Goal: Book appointment/travel/reservation

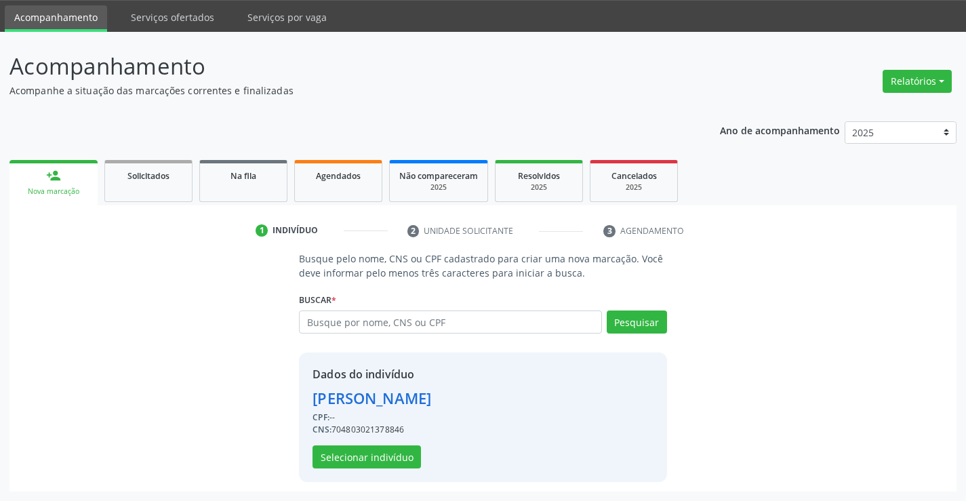
scroll to position [43, 0]
click at [322, 318] on input "text" at bounding box center [450, 321] width 302 height 23
type input "700000721078502"
click at [623, 319] on button "Pesquisar" at bounding box center [636, 321] width 60 height 23
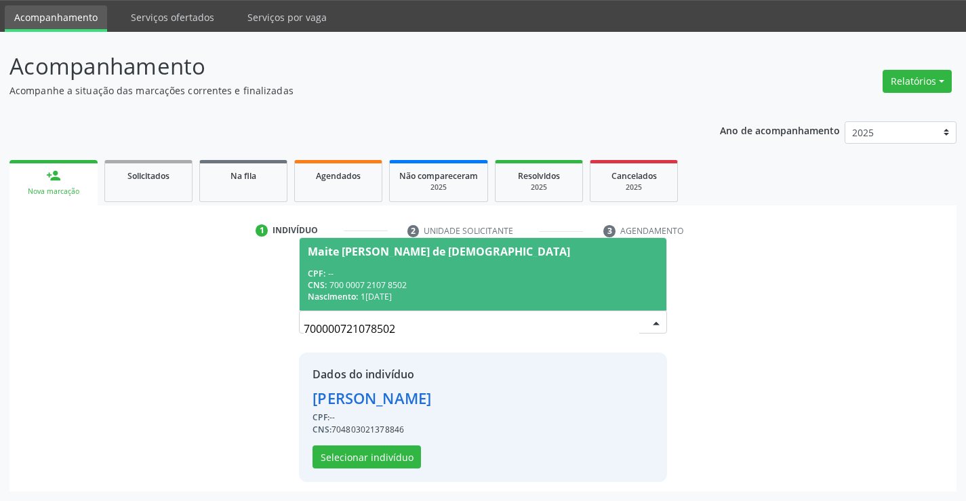
click at [392, 264] on span "Maite [PERSON_NAME] de [DEMOGRAPHIC_DATA] CPF: -- CNS: 700 0007 2107 8502 Nasci…" at bounding box center [482, 274] width 366 height 73
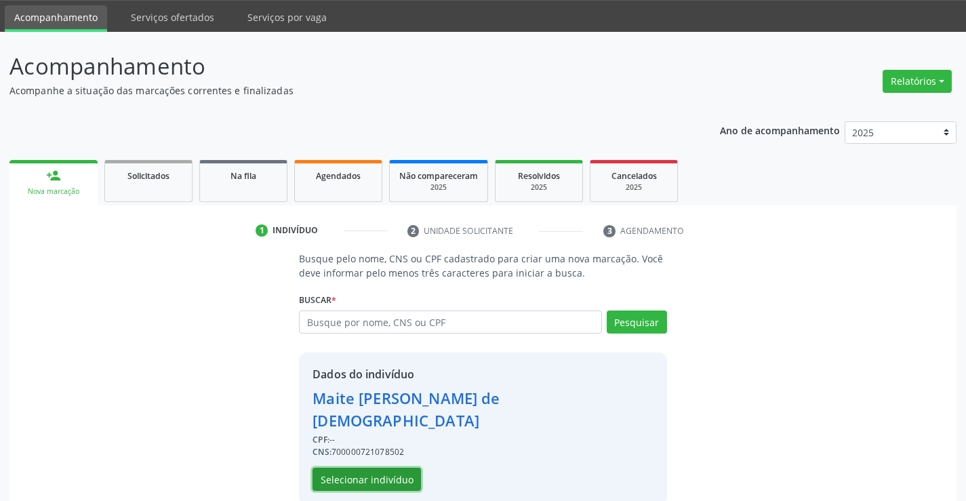
click at [386, 468] on button "Selecionar indivíduo" at bounding box center [366, 479] width 108 height 23
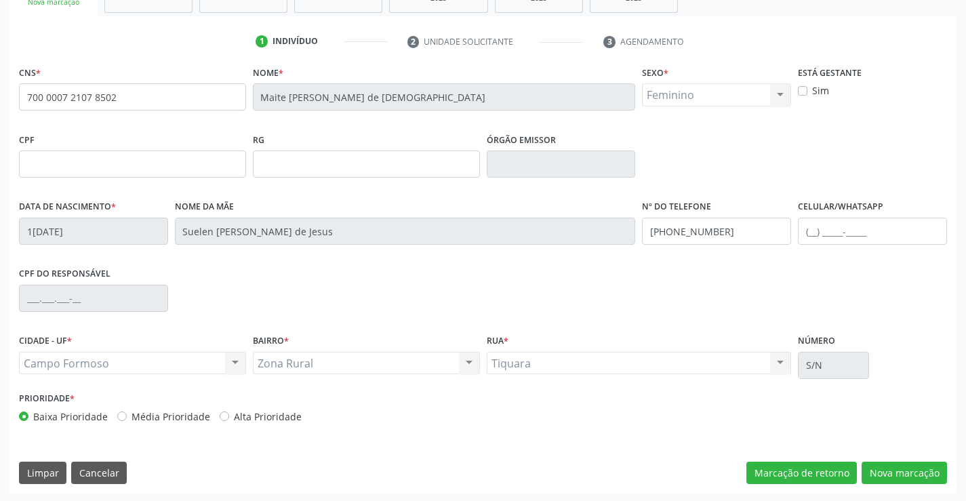
scroll to position [234, 0]
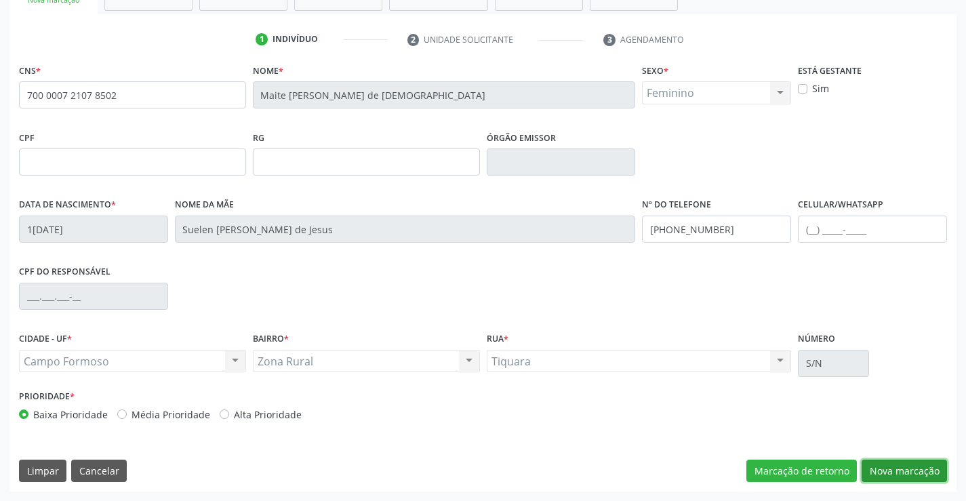
click at [903, 470] on button "Nova marcação" at bounding box center [903, 470] width 85 height 23
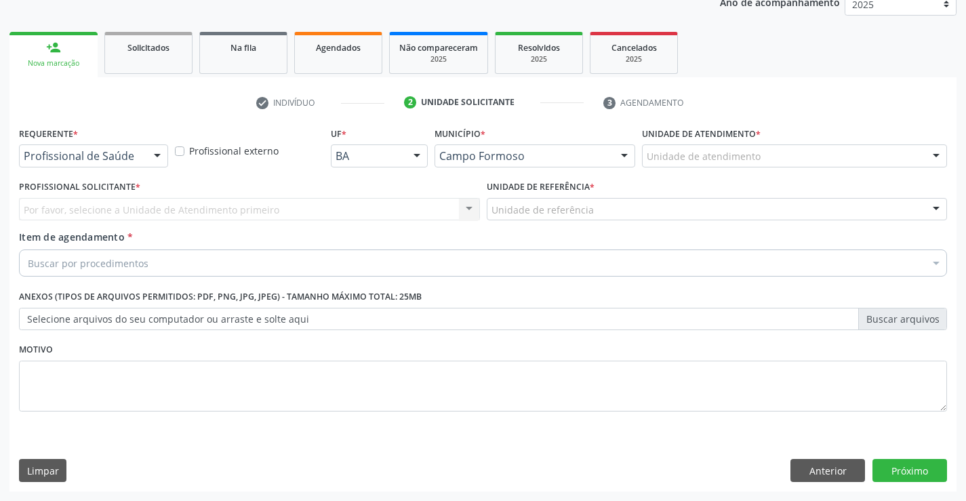
scroll to position [171, 0]
click at [157, 157] on div at bounding box center [157, 156] width 20 height 23
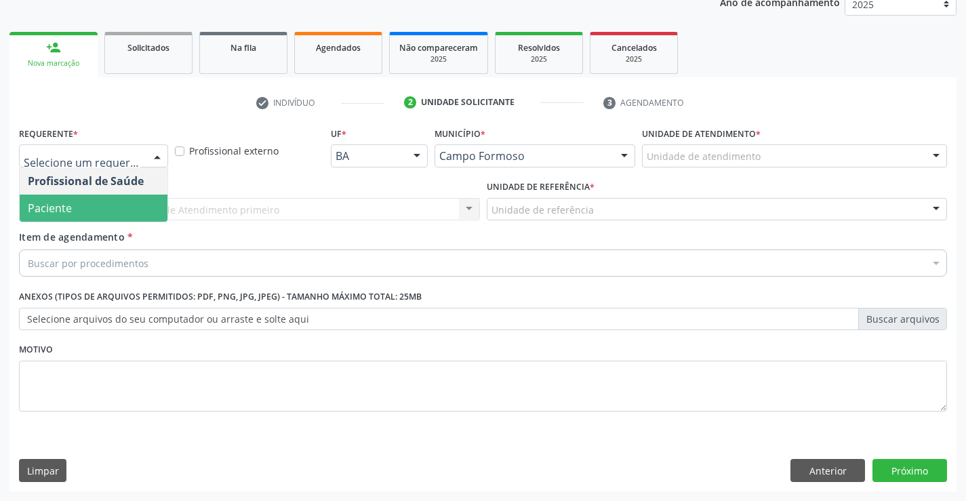
click at [117, 207] on span "Paciente" at bounding box center [94, 207] width 148 height 27
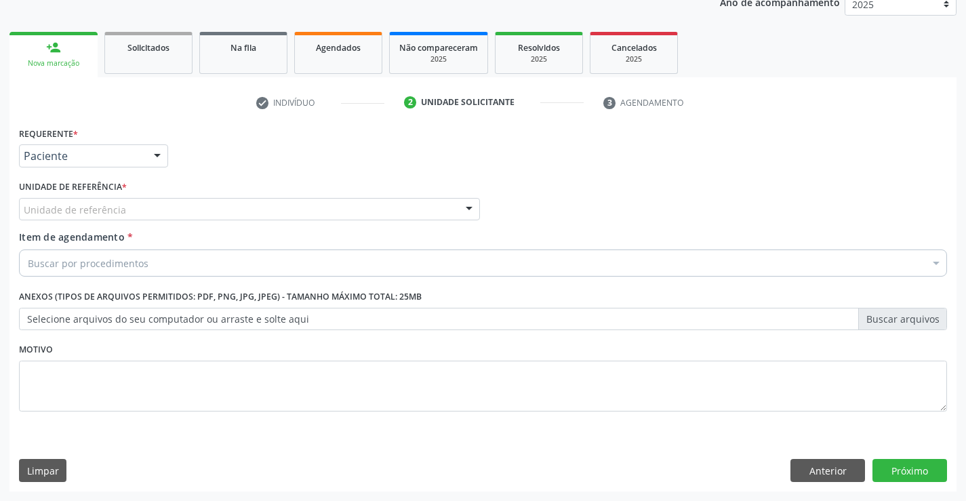
click at [470, 207] on div at bounding box center [469, 210] width 20 height 23
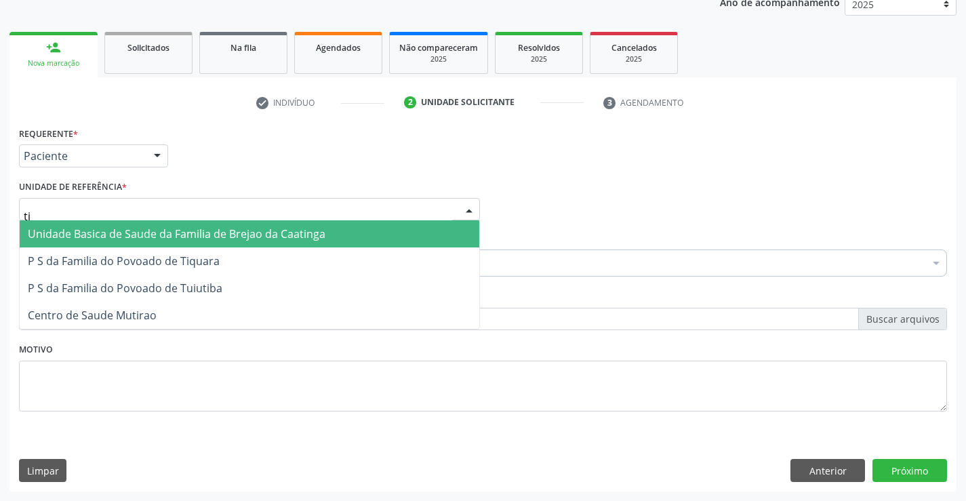
type input "tiq"
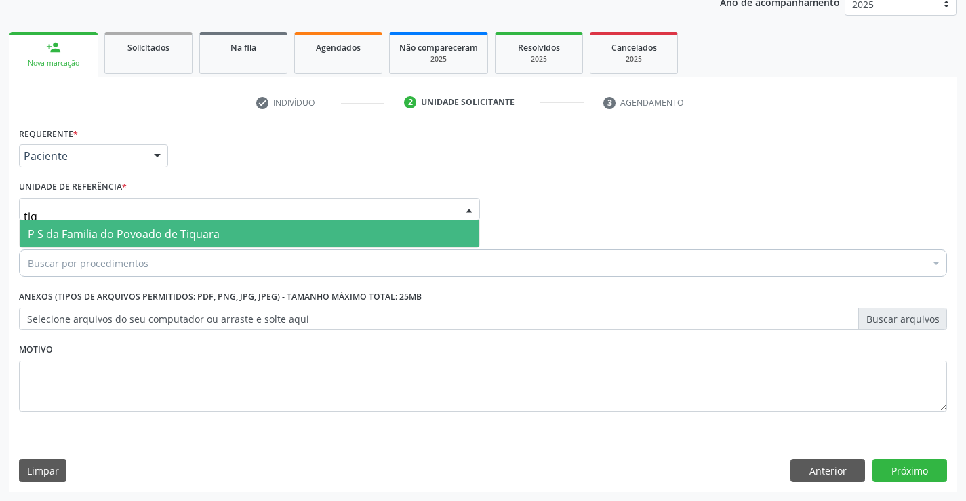
click at [215, 228] on span "P S da Familia do Povoado de Tiquara" at bounding box center [124, 233] width 192 height 15
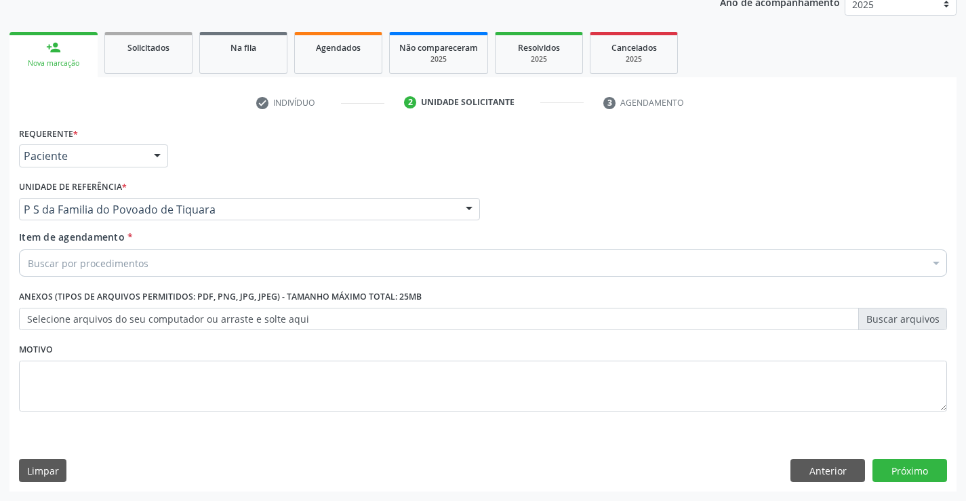
click at [157, 261] on div "Buscar por procedimentos" at bounding box center [483, 262] width 928 height 27
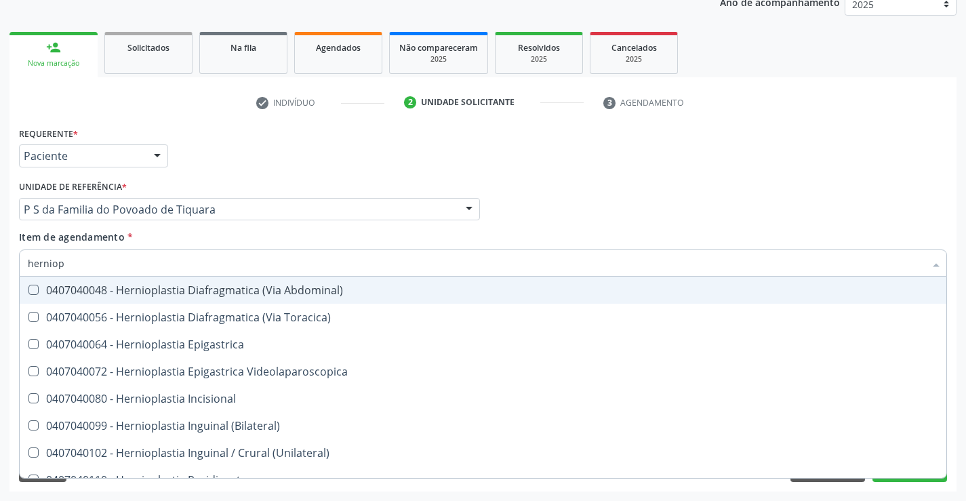
type input "herniopl"
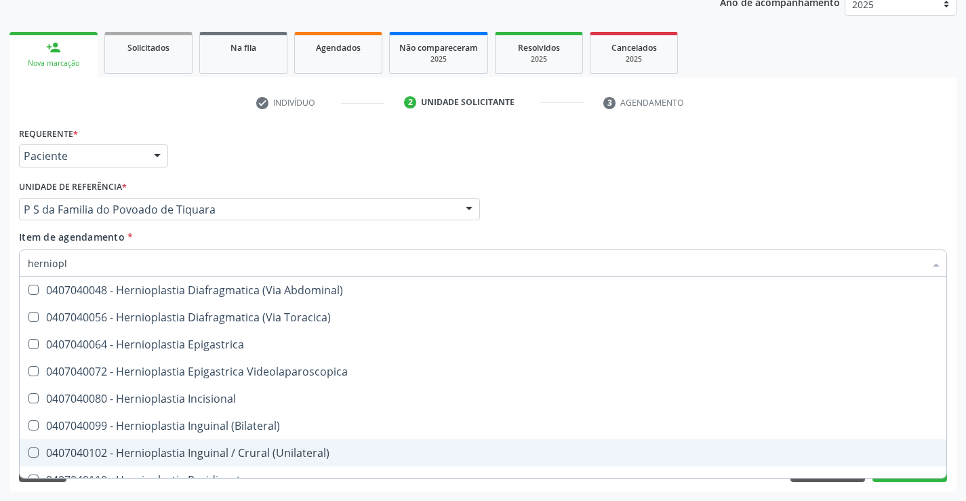
click at [232, 455] on div "0407040102 - Hernioplastia Inguinal / Crural (Unilateral)" at bounding box center [483, 452] width 910 height 11
checkbox \(Unilateral\) "true"
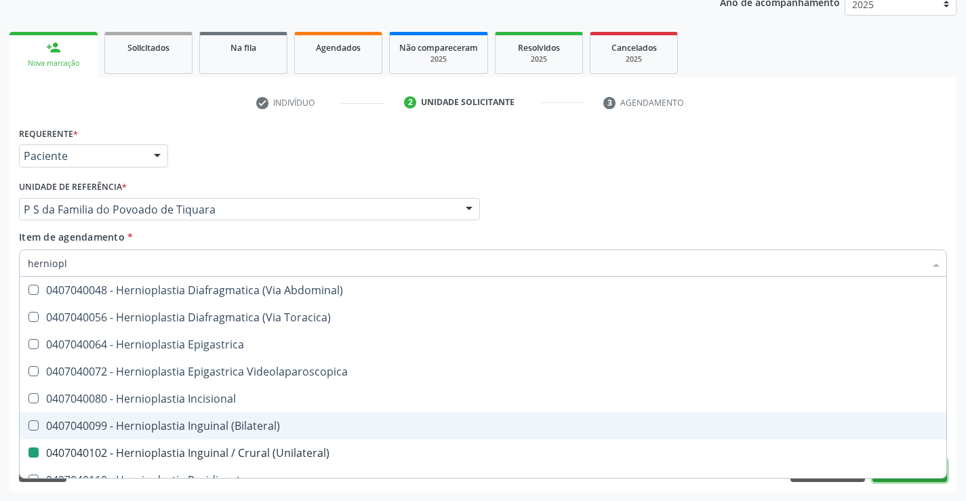
click at [911, 480] on button "Próximo" at bounding box center [909, 470] width 75 height 23
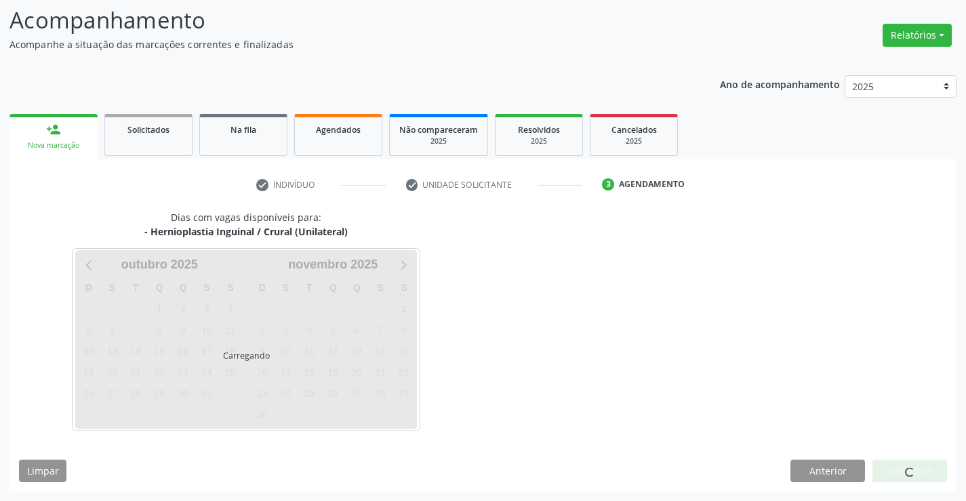
scroll to position [89, 0]
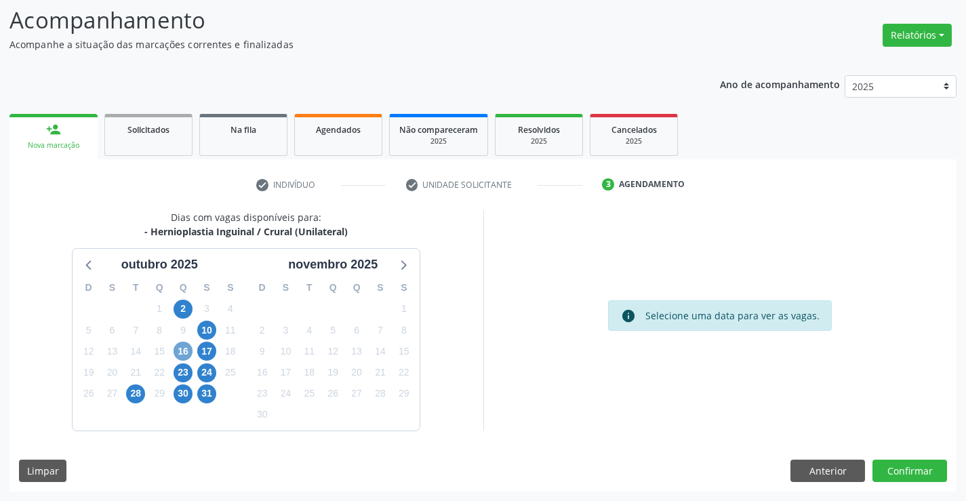
click at [180, 352] on span "16" at bounding box center [182, 351] width 19 height 19
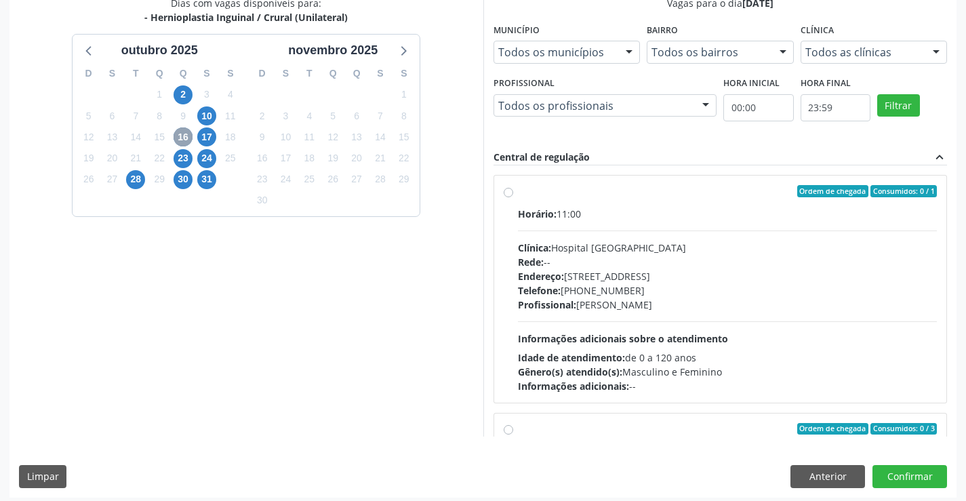
scroll to position [309, 0]
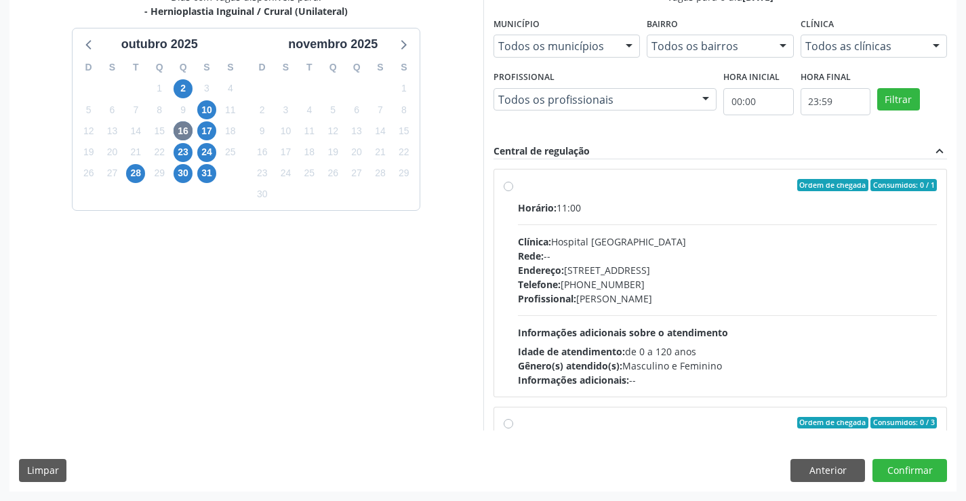
click at [518, 186] on label "Ordem de chegada Consumidos: 0 / 1 Horário: 11:00 Clínica: Hospital [GEOGRAPHIC…" at bounding box center [727, 283] width 419 height 208
click at [505, 186] on input "Ordem de chegada Consumidos: 0 / 1 Horário: 11:00 Clínica: Hospital [GEOGRAPHIC…" at bounding box center [507, 185] width 9 height 12
radio input "true"
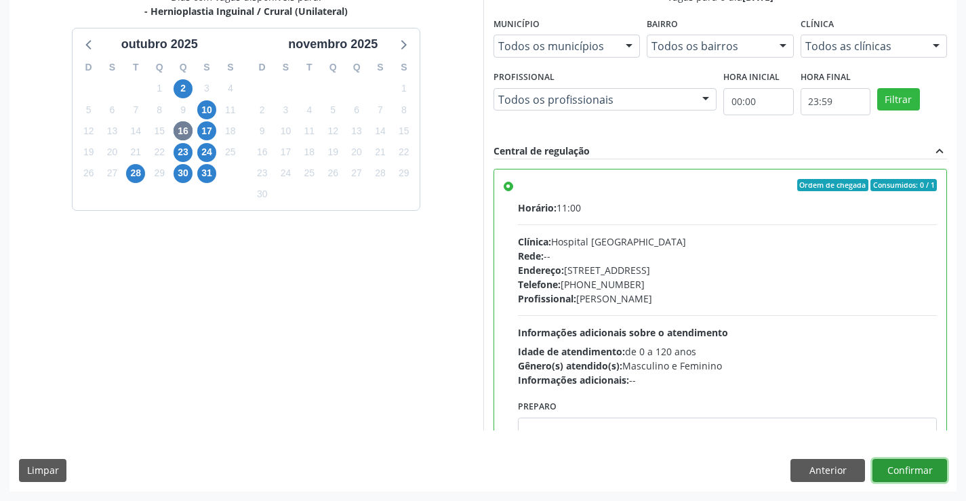
click at [903, 470] on button "Confirmar" at bounding box center [909, 470] width 75 height 23
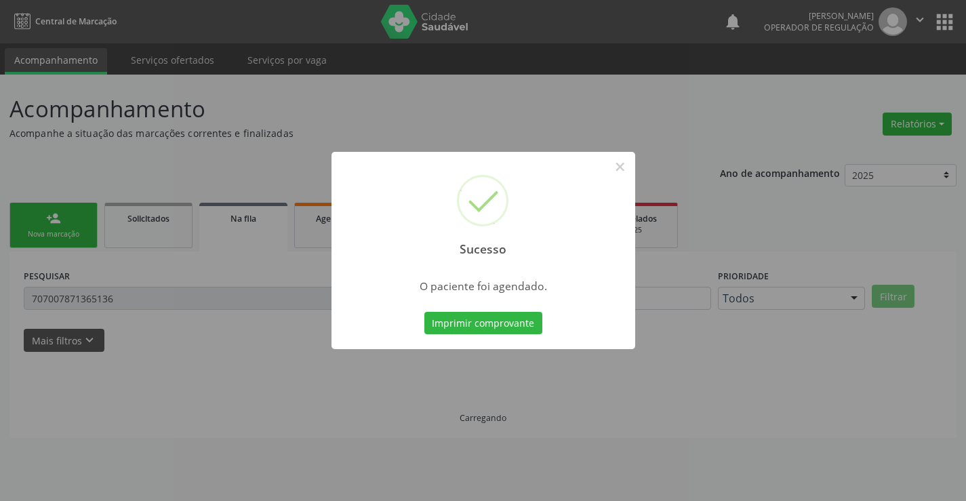
scroll to position [0, 0]
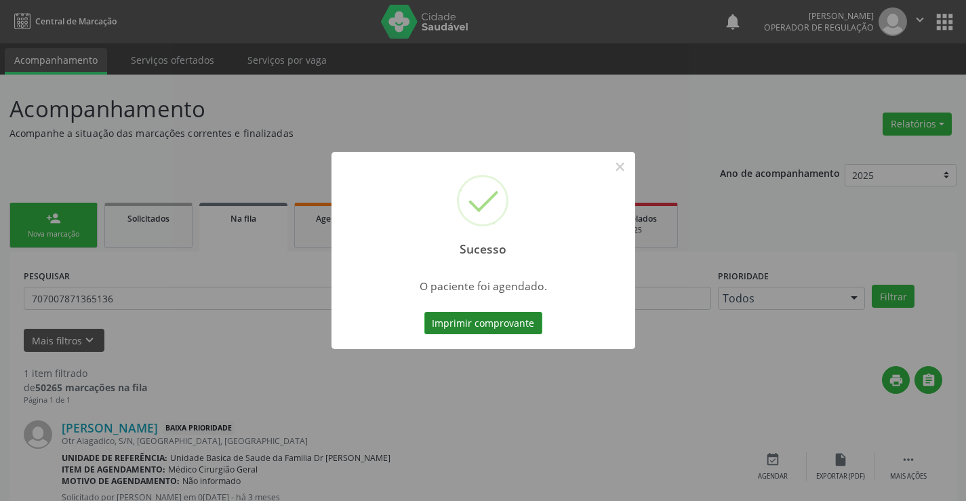
click at [478, 315] on button "Imprimir comprovante" at bounding box center [483, 323] width 118 height 23
